Goal: Information Seeking & Learning: Learn about a topic

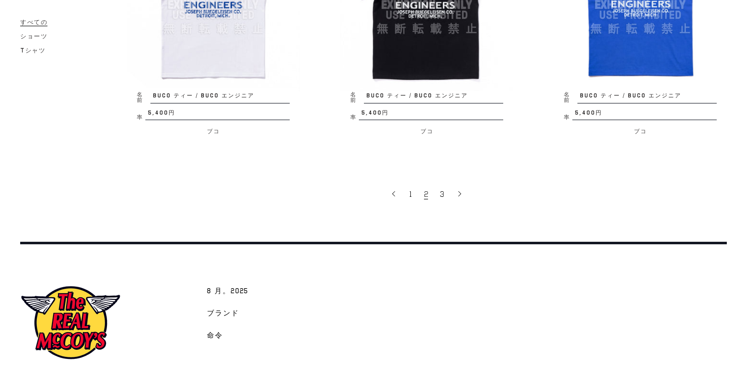
scroll to position [2018, 0]
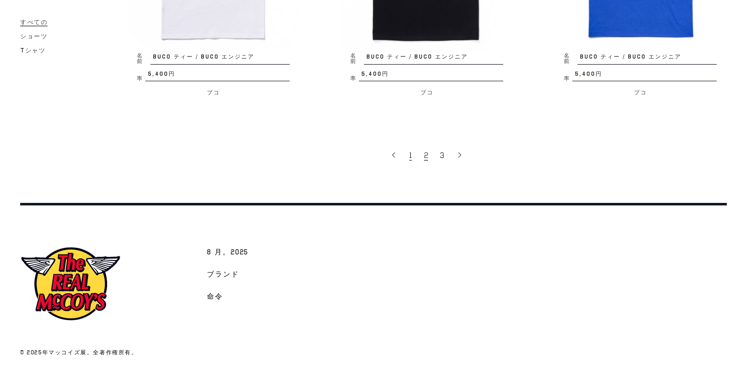
click at [408, 153] on link "1" at bounding box center [411, 154] width 15 height 21
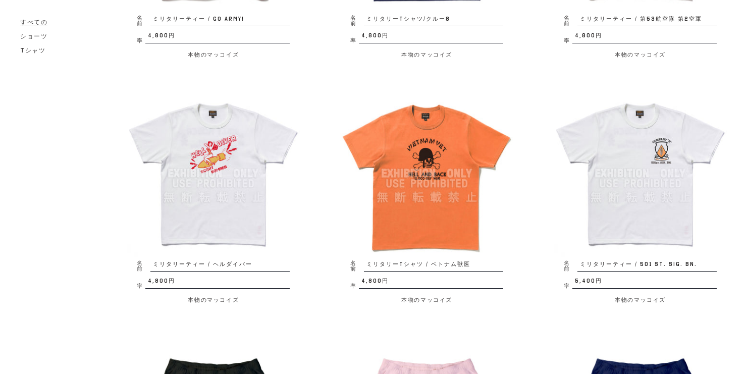
scroll to position [1171, 0]
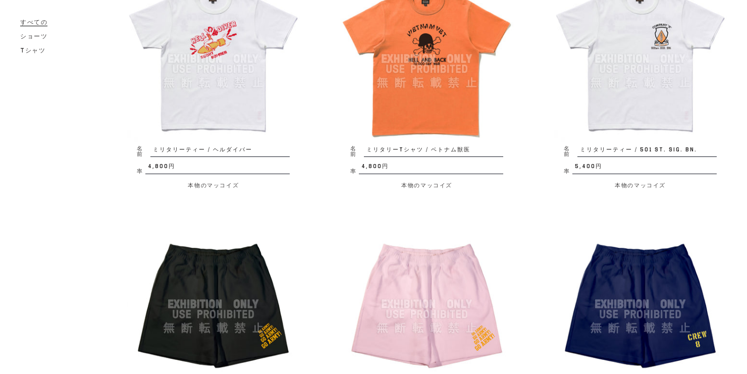
click at [649, 107] on img at bounding box center [640, 58] width 173 height 173
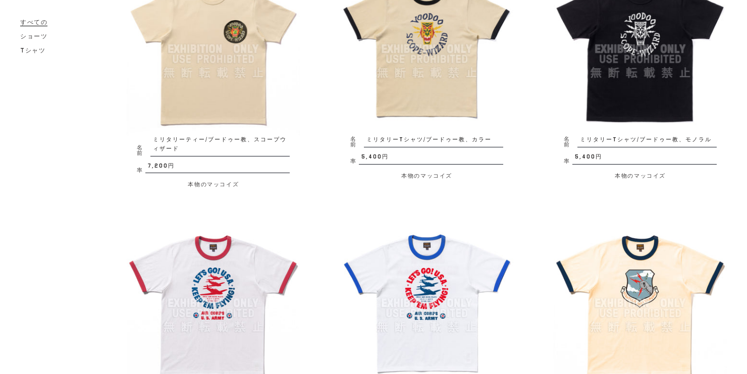
scroll to position [193, 0]
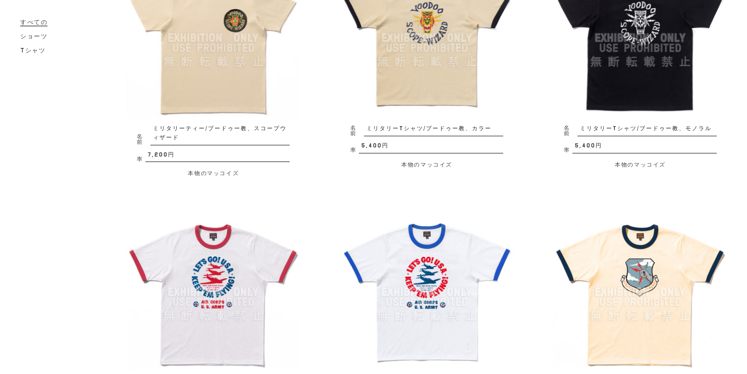
click at [650, 269] on img at bounding box center [640, 291] width 173 height 173
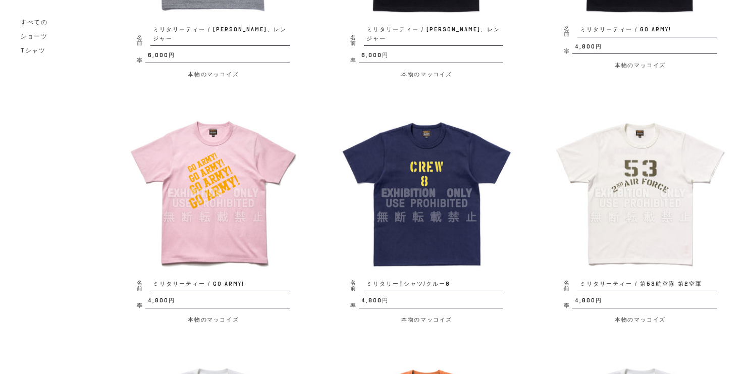
scroll to position [799, 0]
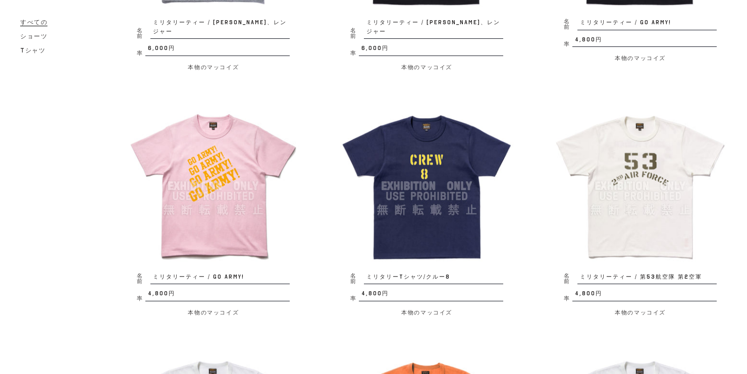
click at [650, 147] on img at bounding box center [640, 185] width 173 height 173
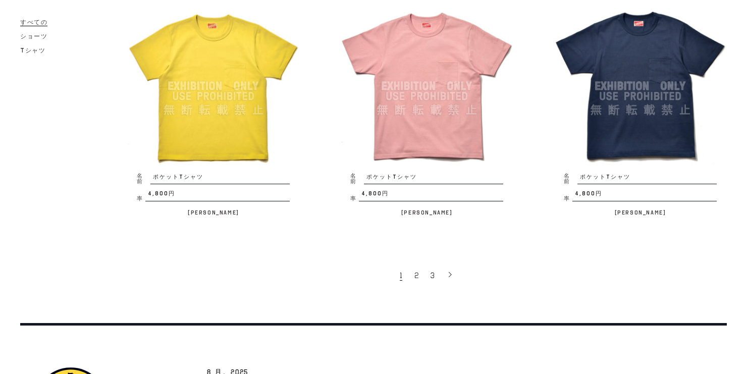
scroll to position [1991, 0]
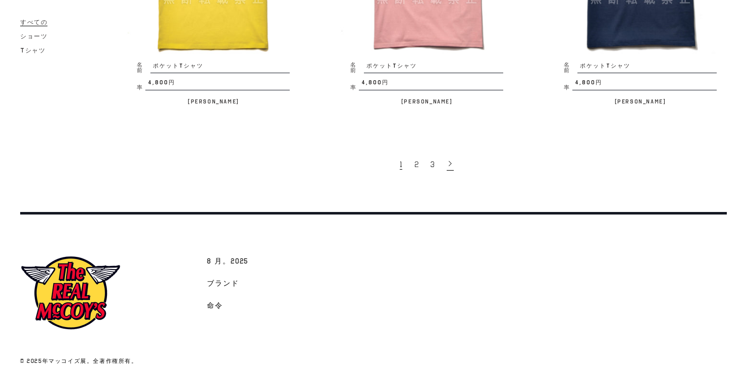
click at [452, 160] on icon at bounding box center [450, 163] width 7 height 7
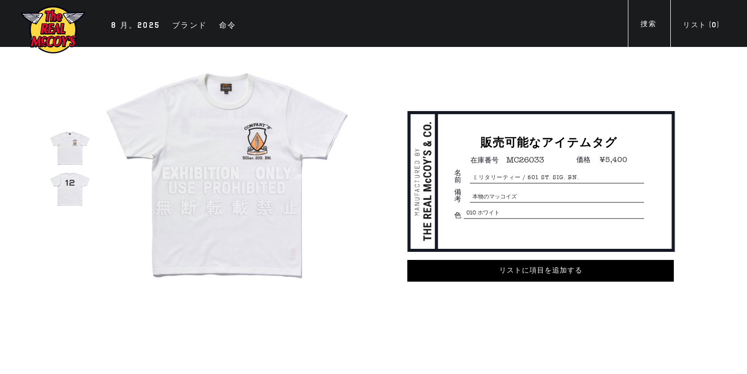
click at [61, 187] on img at bounding box center [69, 188] width 40 height 40
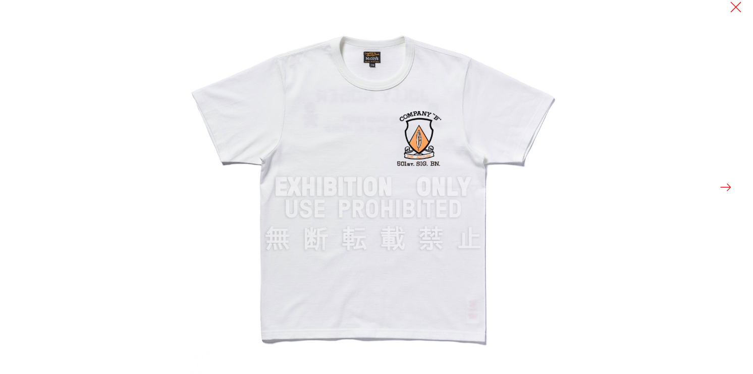
click at [725, 183] on button at bounding box center [726, 187] width 14 height 14
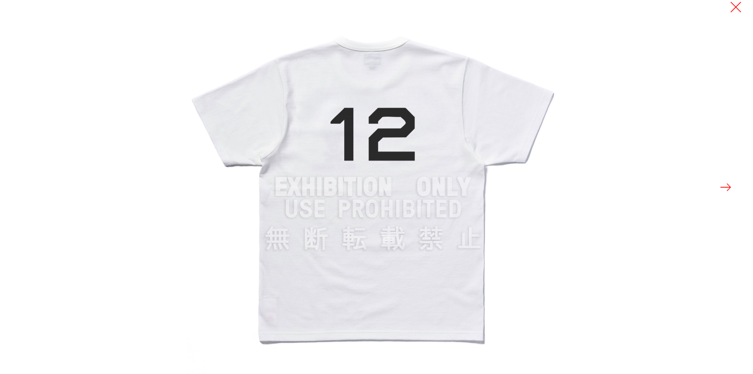
click at [725, 183] on button at bounding box center [726, 187] width 14 height 14
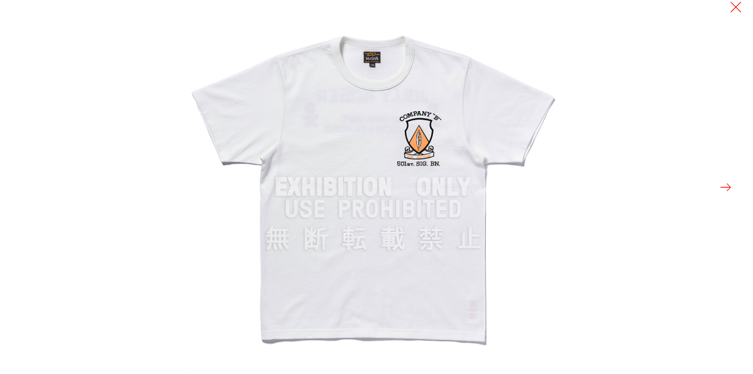
click at [725, 183] on button at bounding box center [726, 187] width 14 height 14
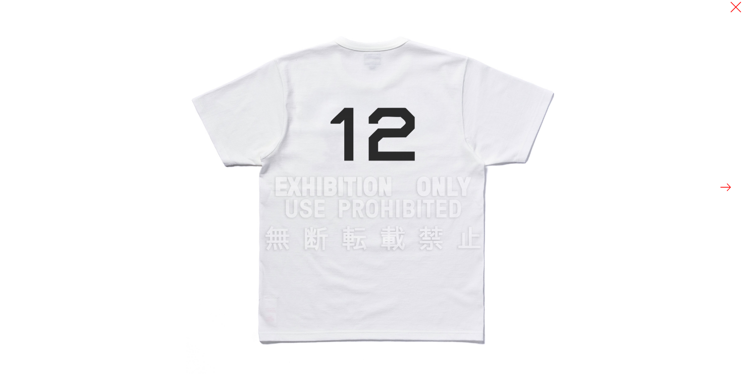
click at [725, 183] on button at bounding box center [726, 187] width 14 height 14
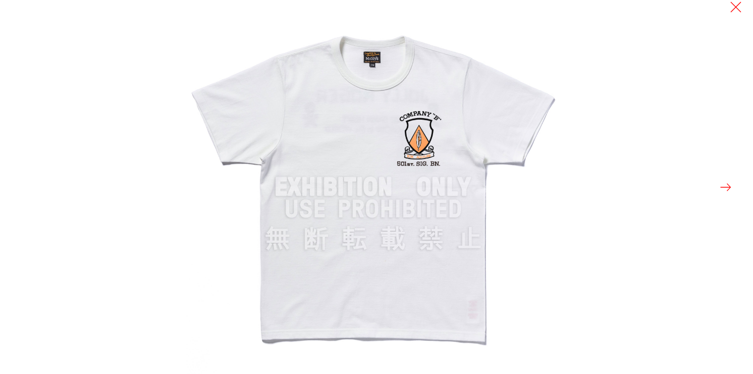
click at [725, 183] on button at bounding box center [726, 187] width 14 height 14
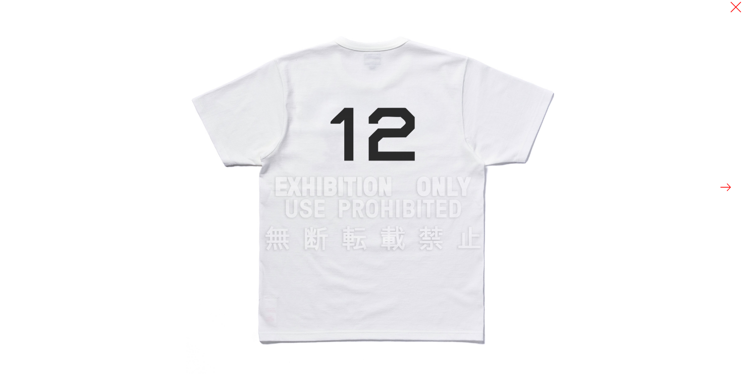
click at [725, 183] on button at bounding box center [726, 187] width 14 height 14
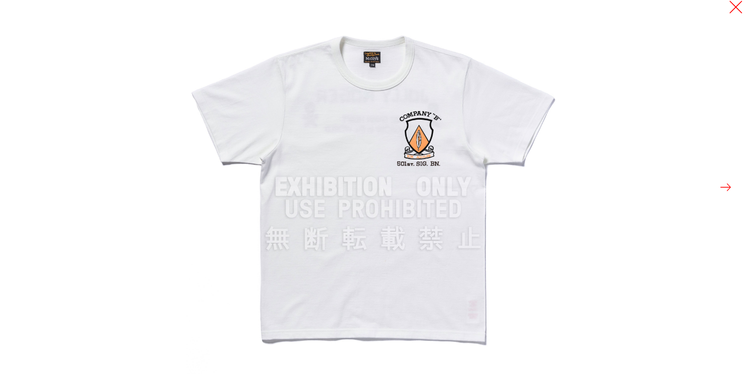
click at [738, 12] on button at bounding box center [736, 7] width 14 height 14
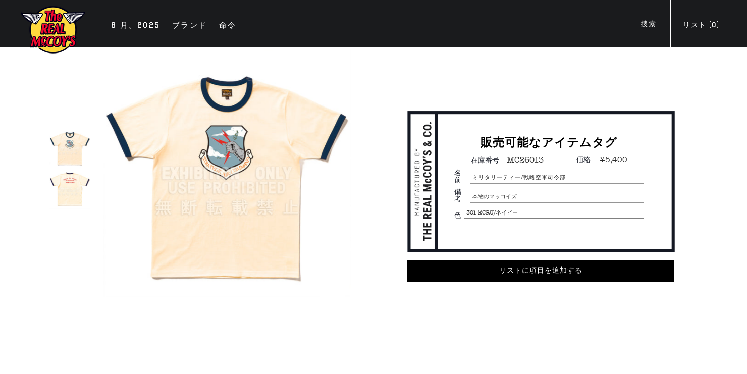
click at [65, 186] on img at bounding box center [69, 188] width 40 height 40
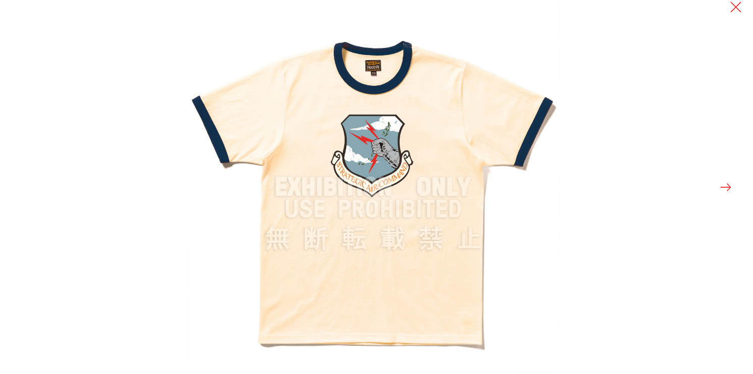
click at [725, 186] on button at bounding box center [726, 187] width 14 height 14
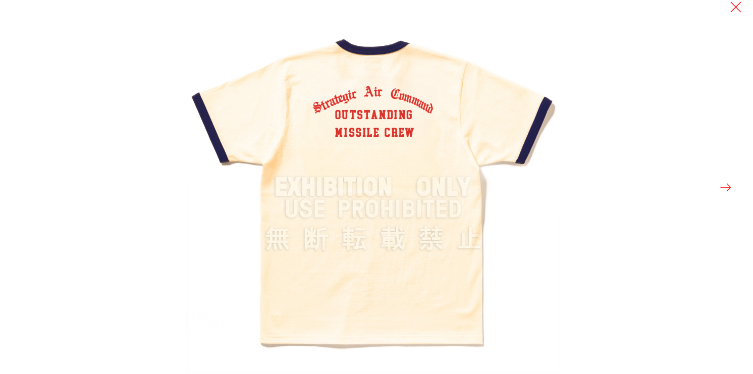
click at [725, 186] on button at bounding box center [726, 187] width 14 height 14
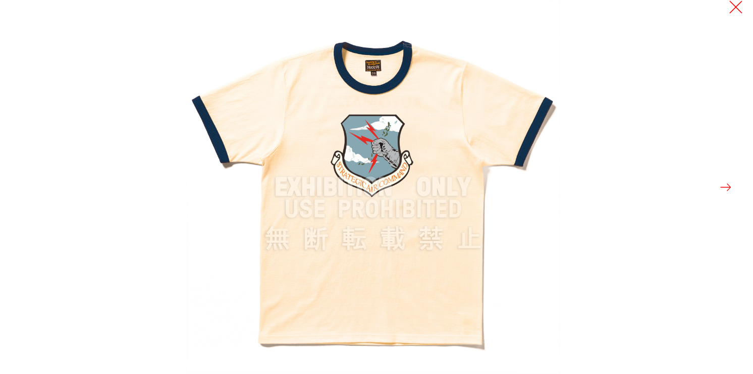
click at [737, 8] on button at bounding box center [736, 7] width 14 height 14
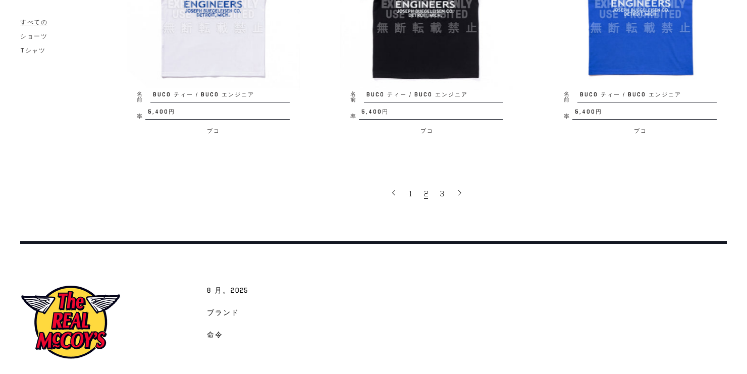
scroll to position [2018, 0]
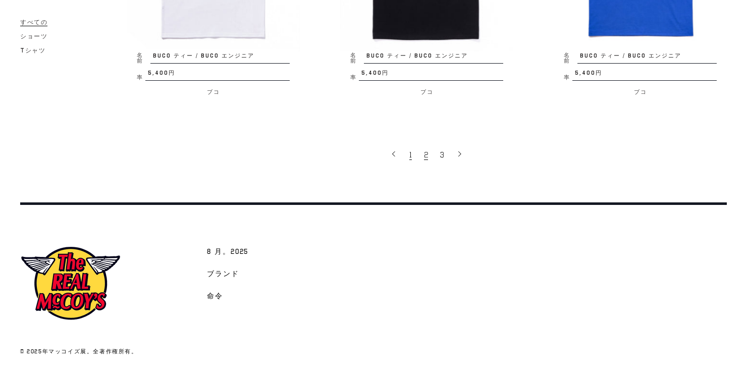
click at [412, 154] on link "1" at bounding box center [411, 154] width 15 height 21
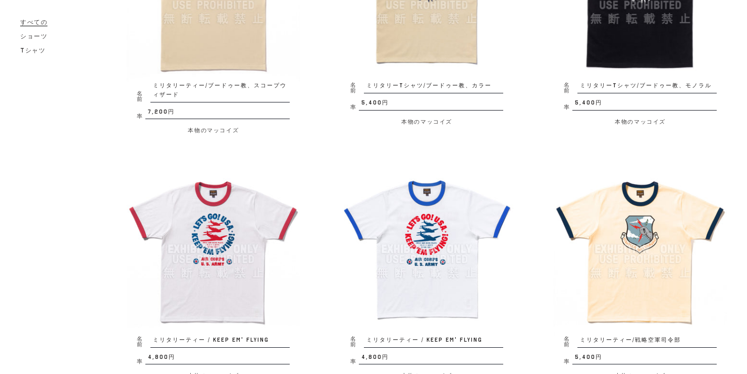
scroll to position [283, 0]
